Goal: Book appointment/travel/reservation

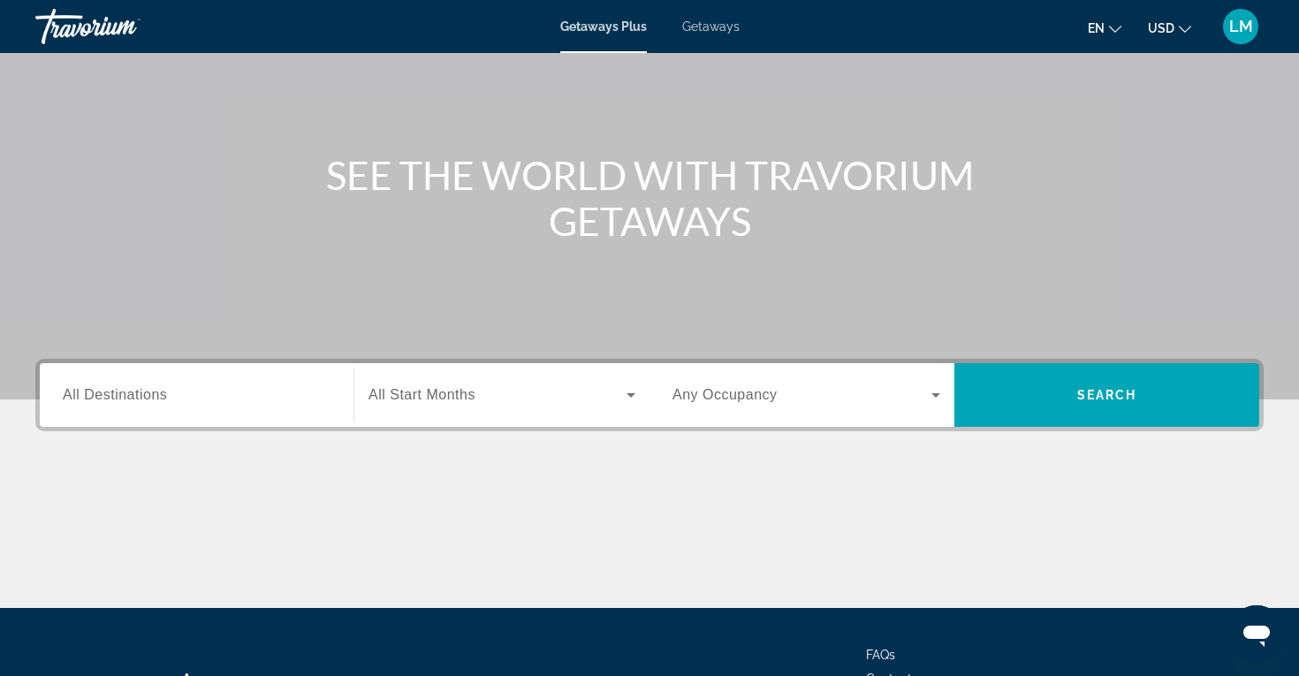
scroll to position [184, 0]
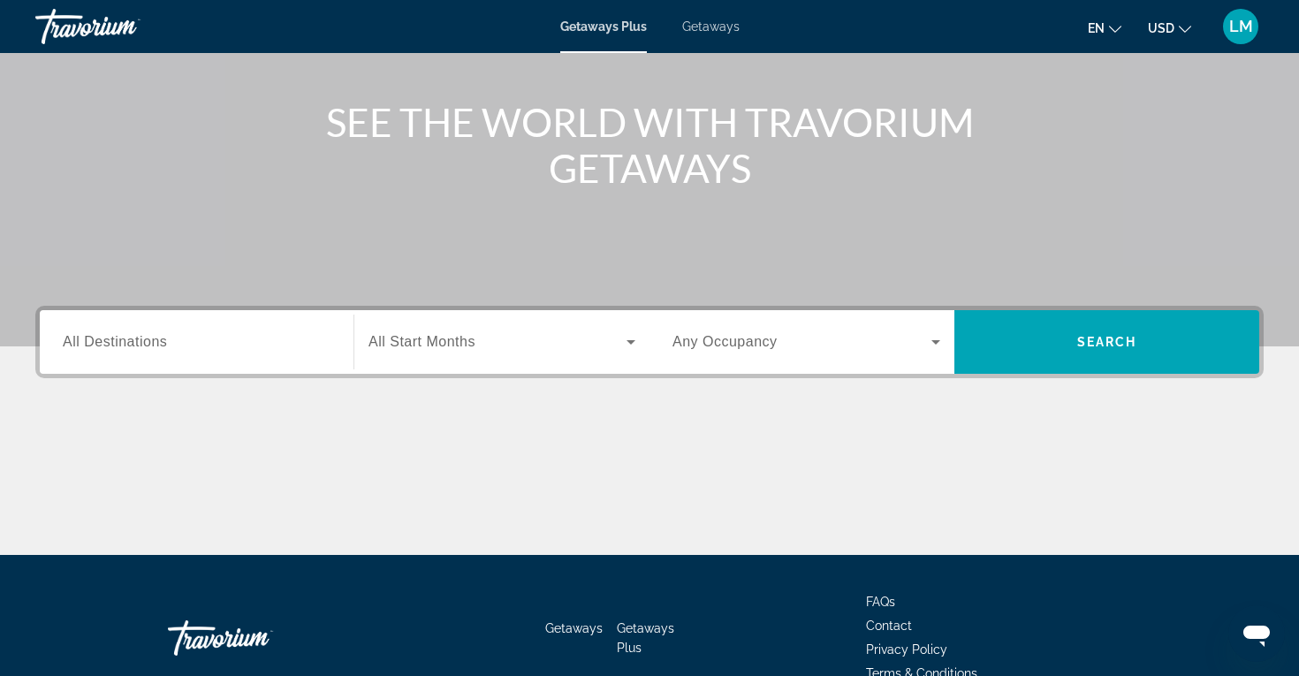
click at [700, 28] on span "Getaways" at bounding box center [710, 26] width 57 height 14
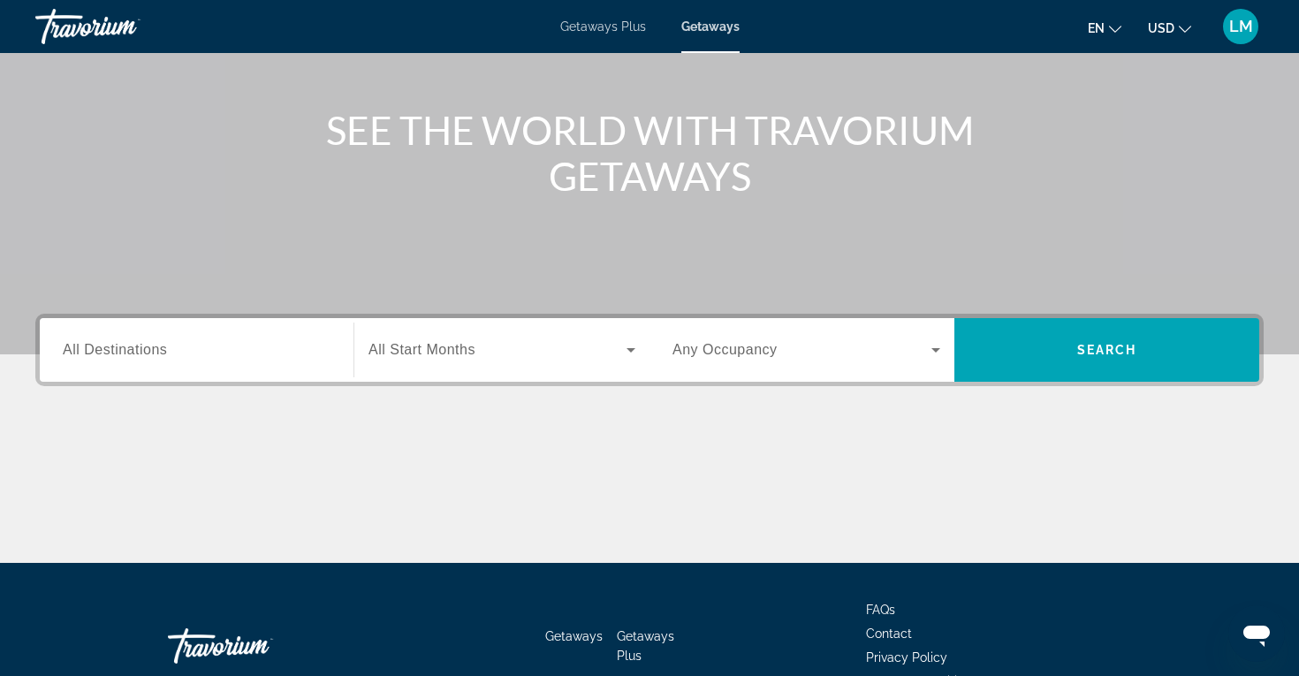
click at [191, 336] on div "Search widget" at bounding box center [197, 350] width 268 height 50
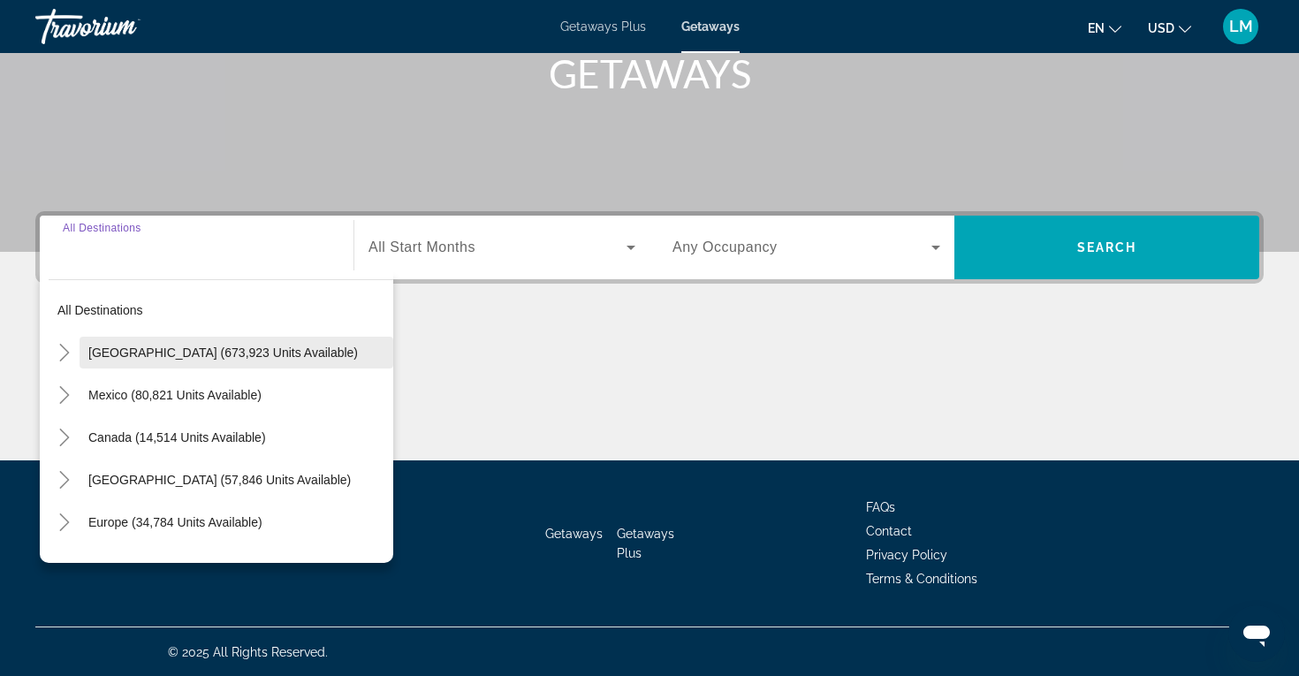
scroll to position [279, 0]
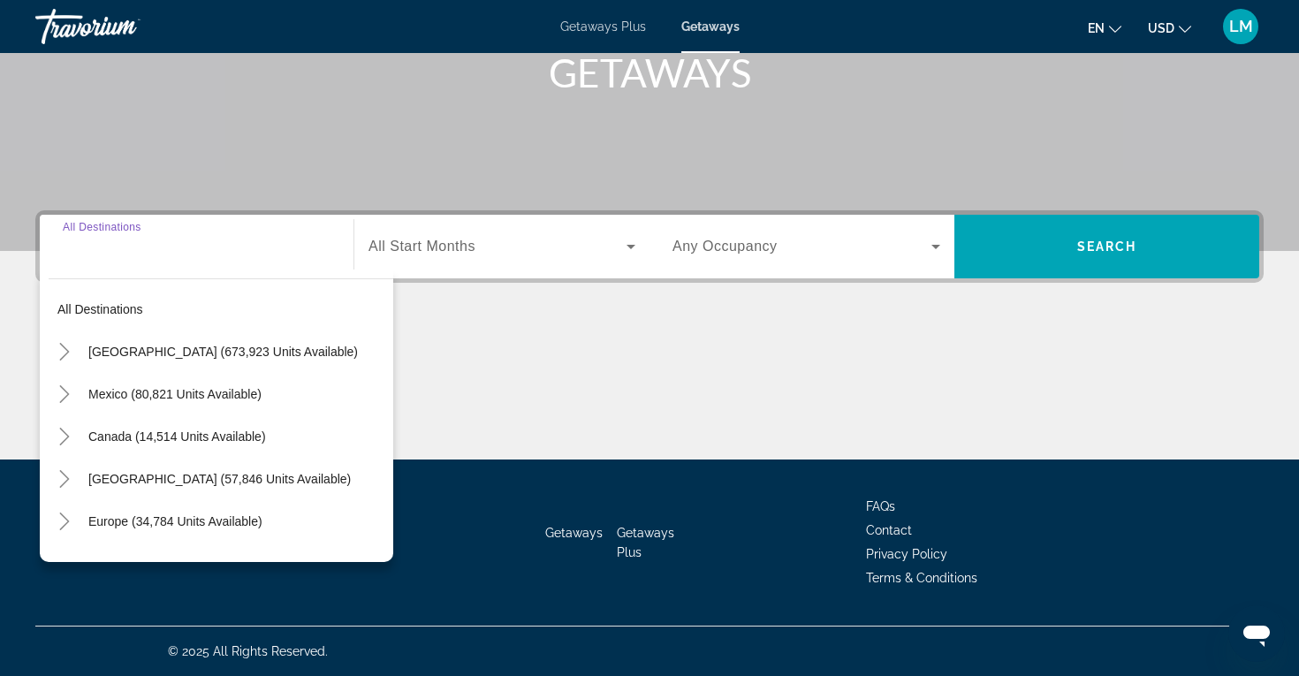
click at [547, 394] on div "Main content" at bounding box center [649, 393] width 1228 height 133
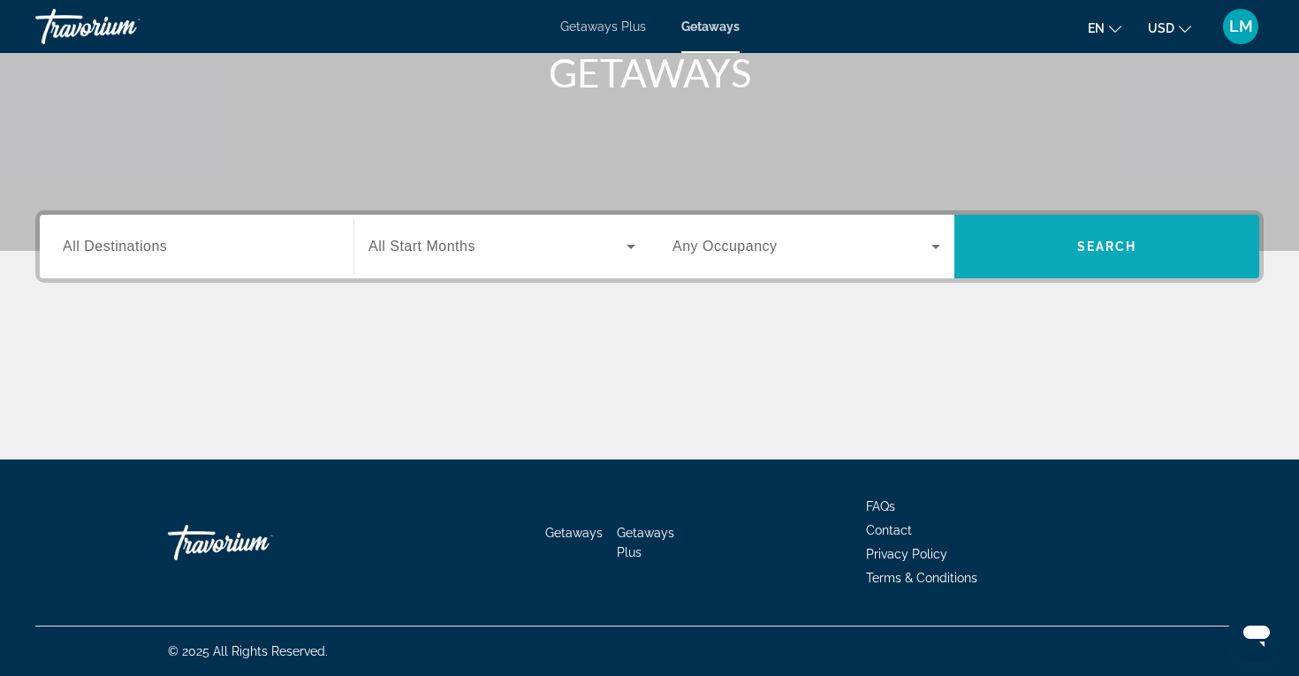
click at [1096, 224] on span "Search widget" at bounding box center [1106, 247] width 305 height 64
